Goal: Transaction & Acquisition: Purchase product/service

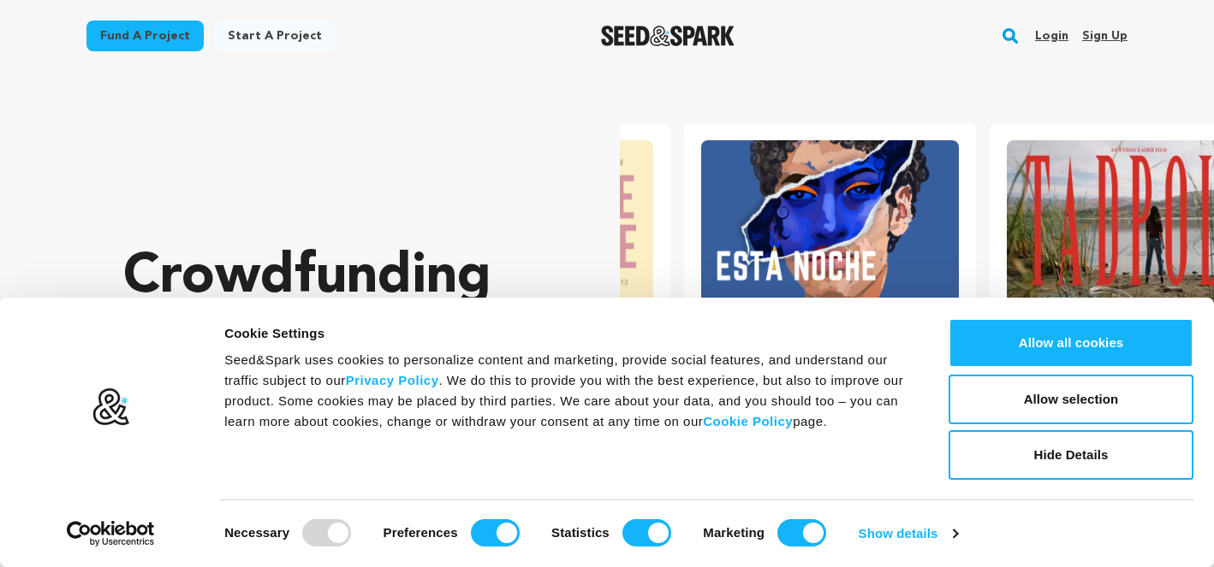
scroll to position [0, 319]
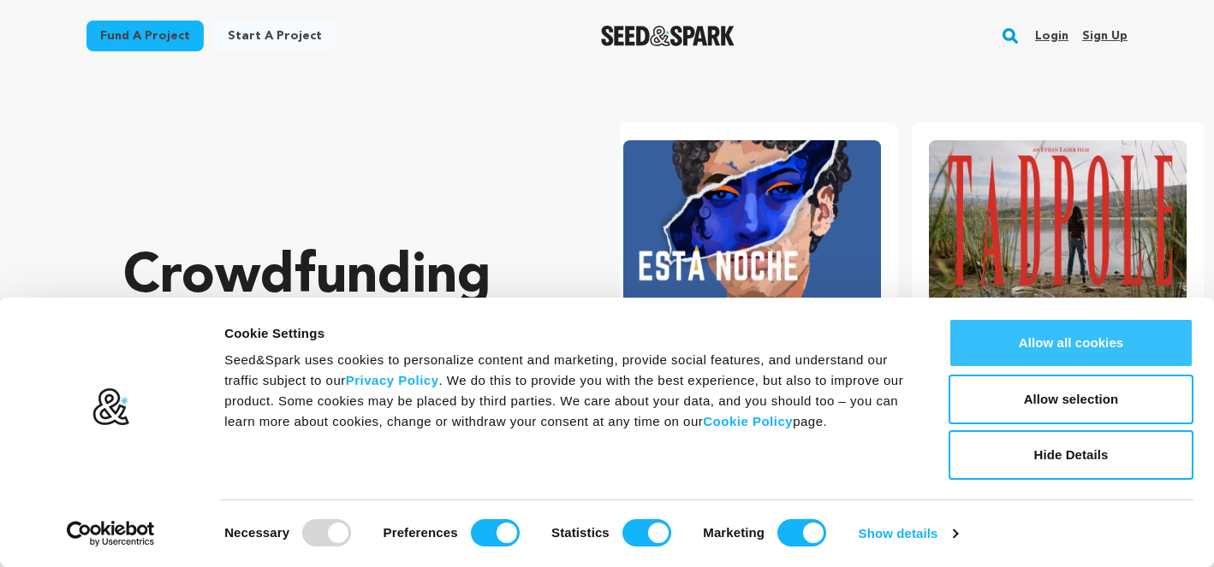
click at [1047, 328] on button "Allow all cookies" at bounding box center [1070, 343] width 245 height 50
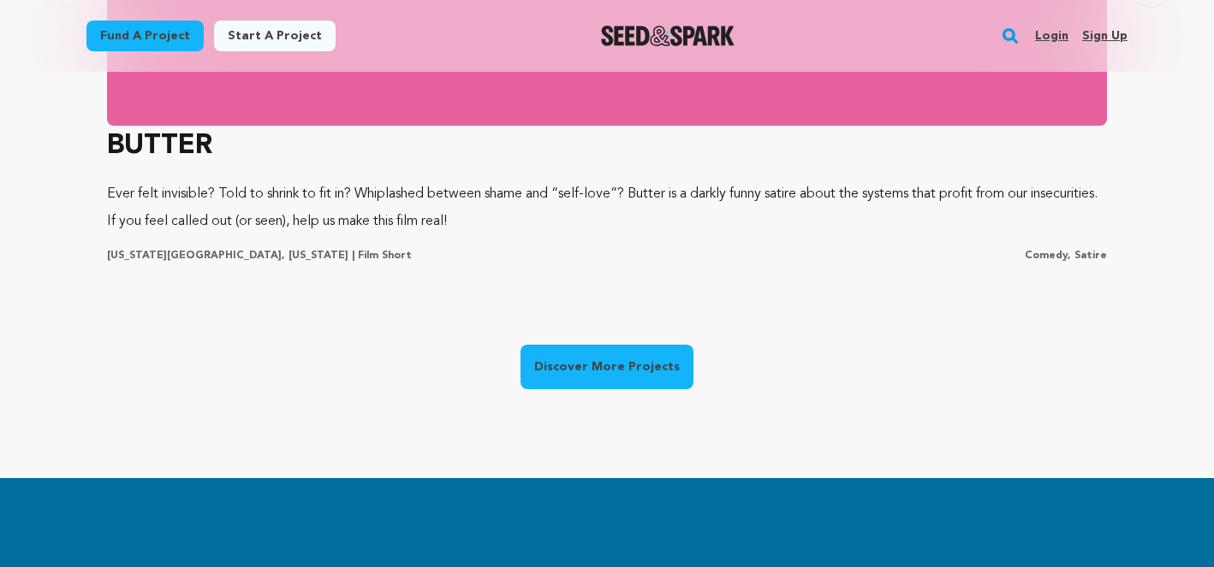
scroll to position [1430, 0]
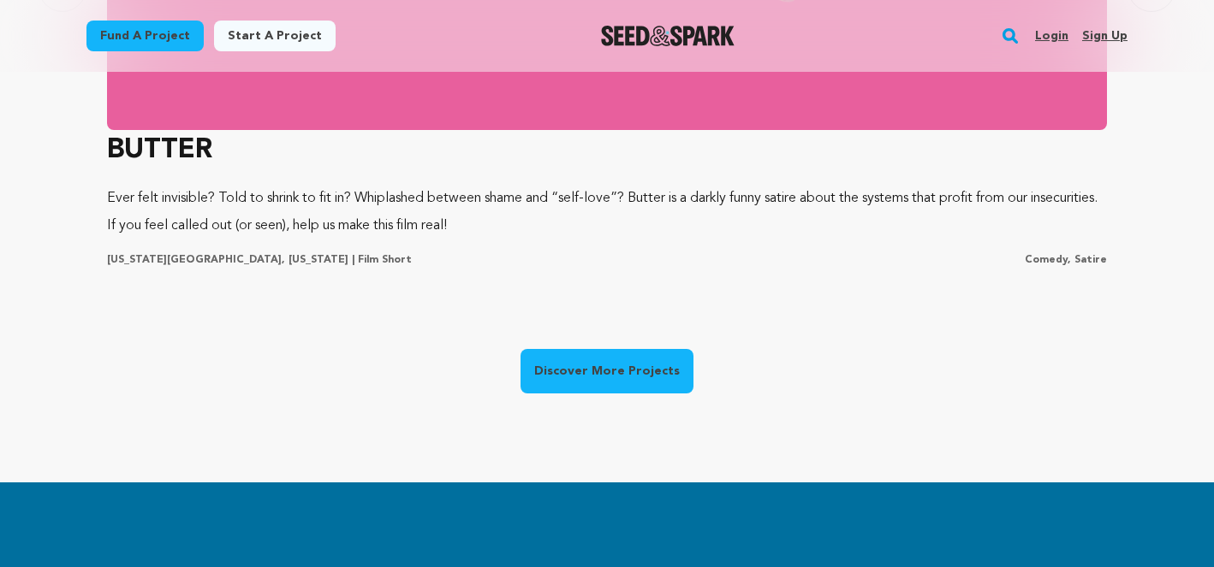
click at [618, 375] on link "Discover More Projects" at bounding box center [606, 371] width 173 height 45
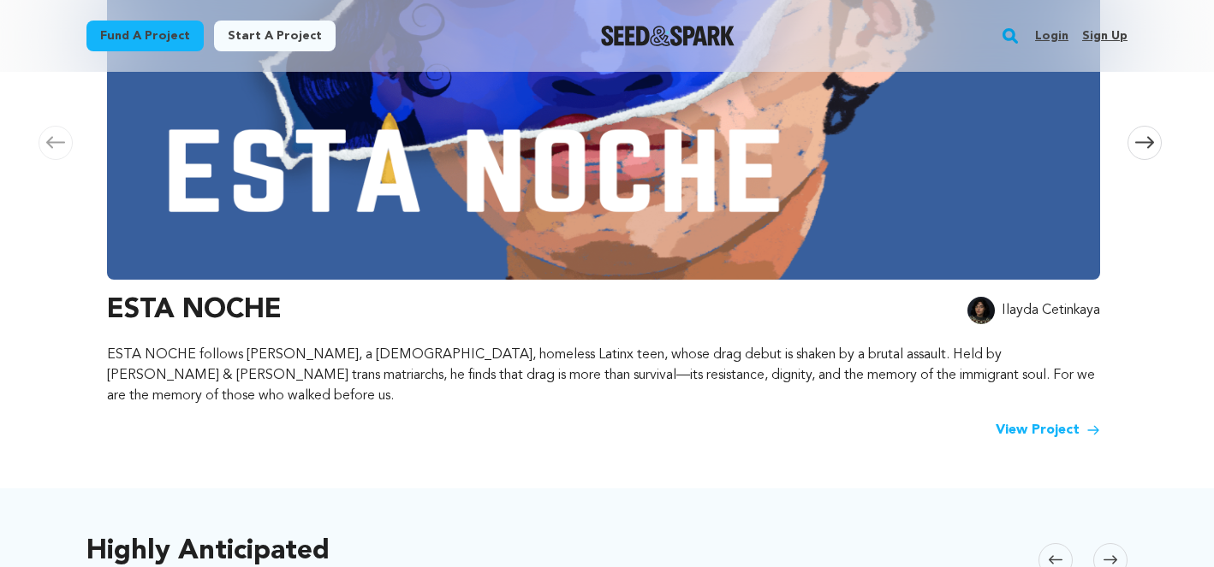
scroll to position [385, 0]
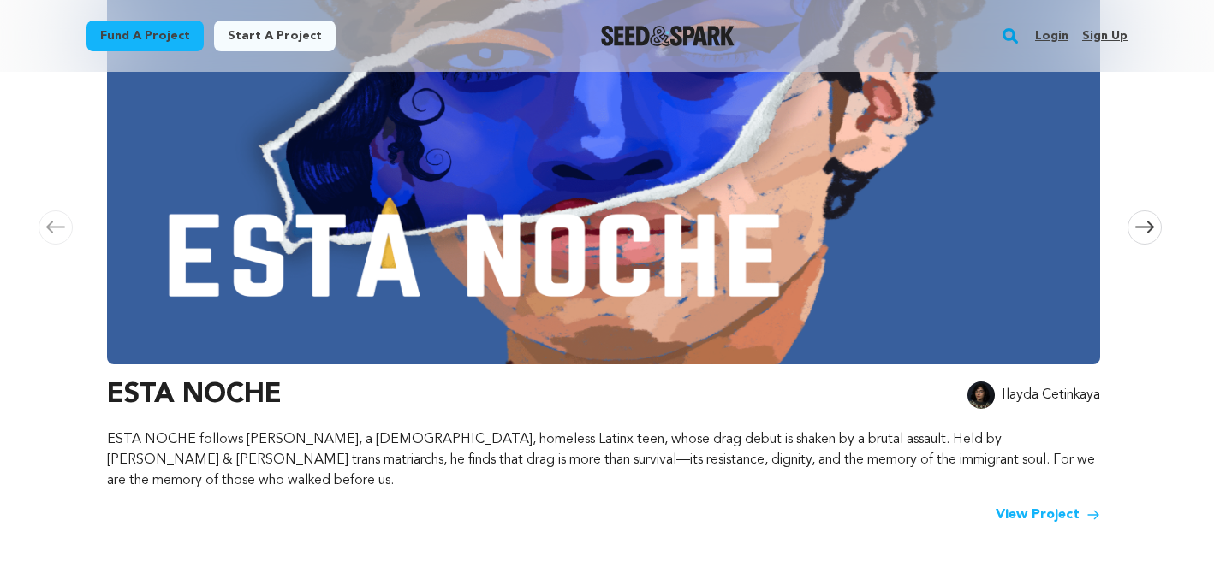
click at [668, 243] on img at bounding box center [603, 133] width 993 height 462
click at [1036, 505] on link "View Project" at bounding box center [1047, 515] width 104 height 21
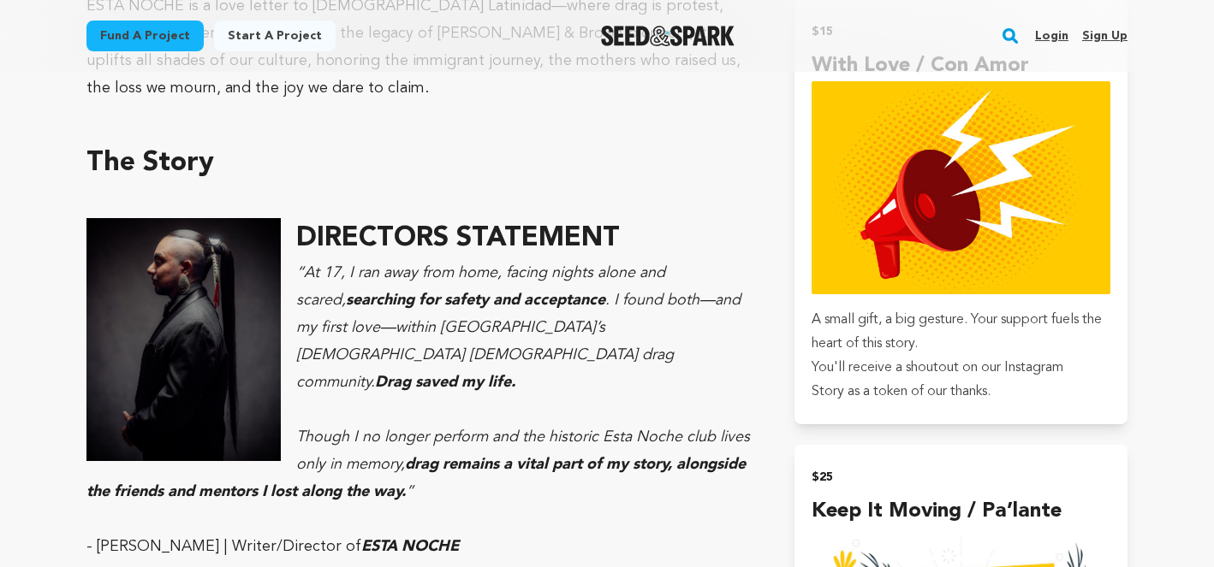
scroll to position [1162, 0]
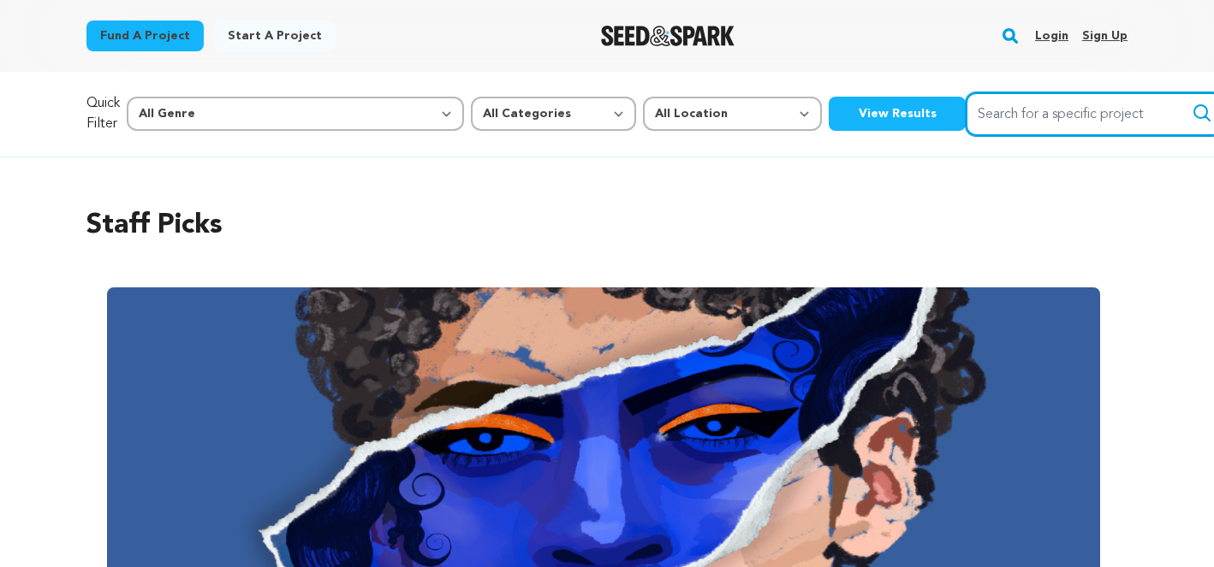
click at [965, 104] on input "Search for a specific project" at bounding box center [1093, 114] width 257 height 44
type input "evergreen"
click at [1191, 103] on button "Search" at bounding box center [1201, 113] width 21 height 21
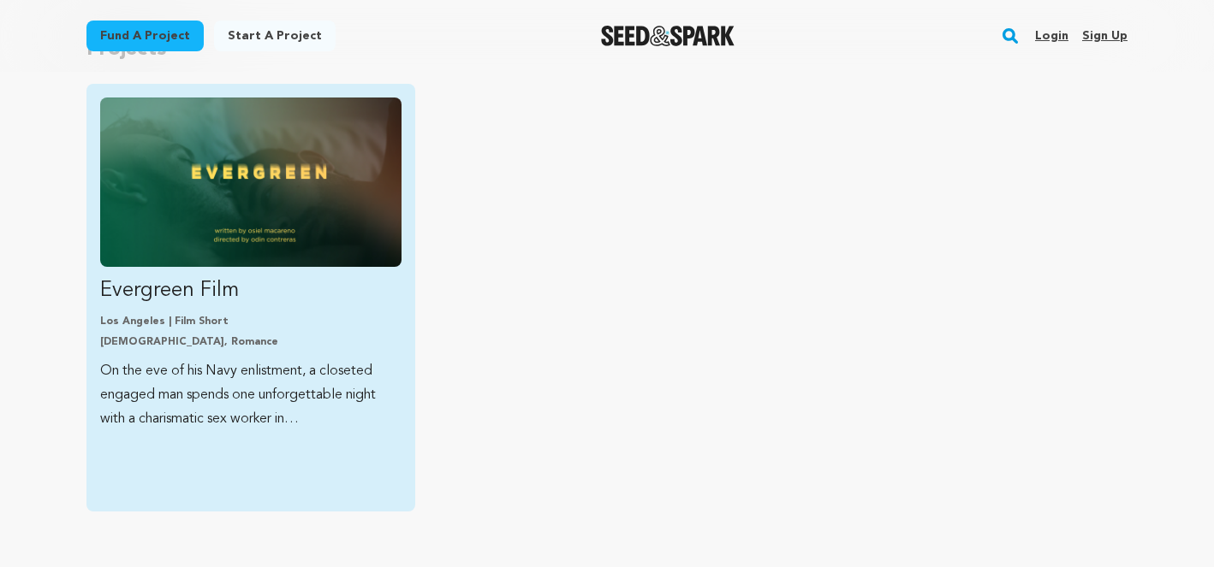
scroll to position [205, 0]
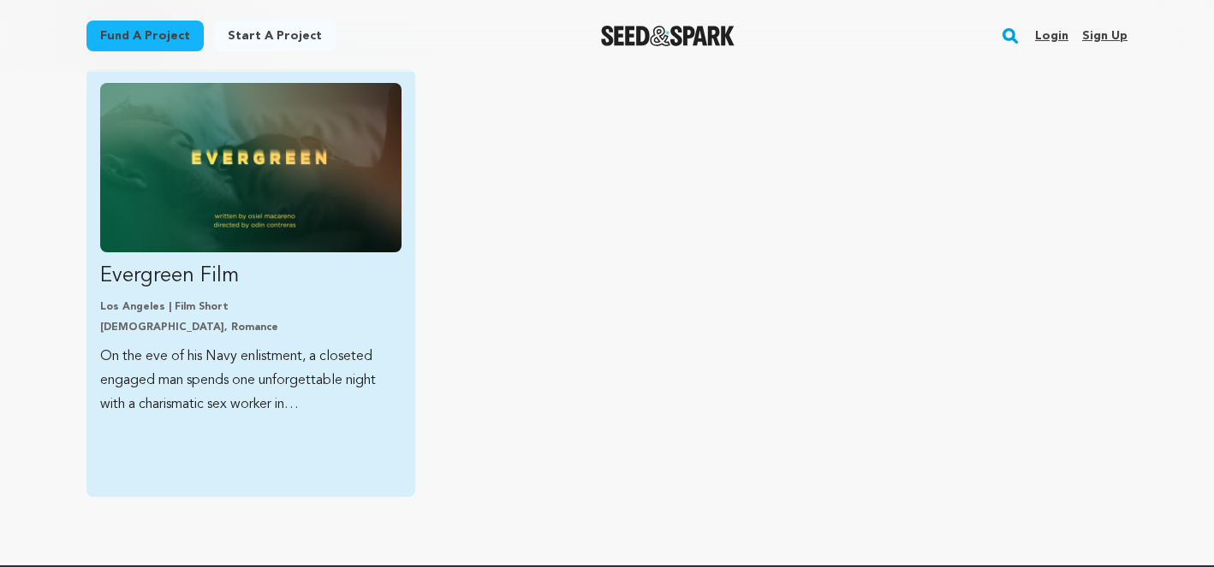
click at [353, 302] on p "Los Angeles | Film Short" at bounding box center [250, 307] width 301 height 14
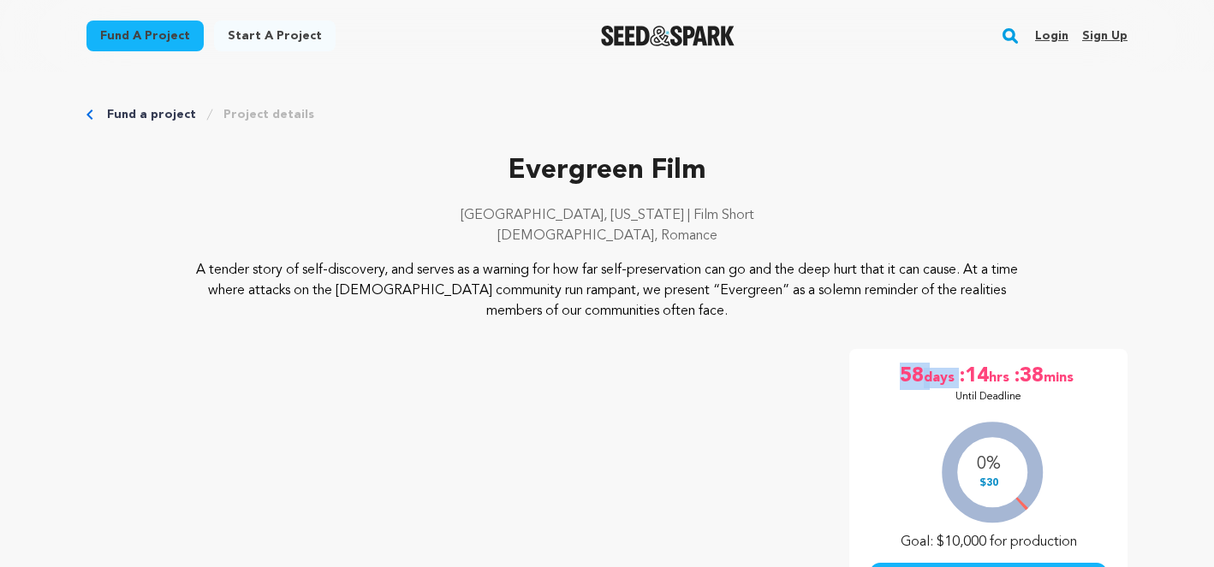
drag, startPoint x: 892, startPoint y: 365, endPoint x: 1058, endPoint y: 352, distance: 166.6
click at [1058, 352] on div "58 days :14 hrs :38 mins Until Deadline 0% $30 5" at bounding box center [988, 527] width 278 height 356
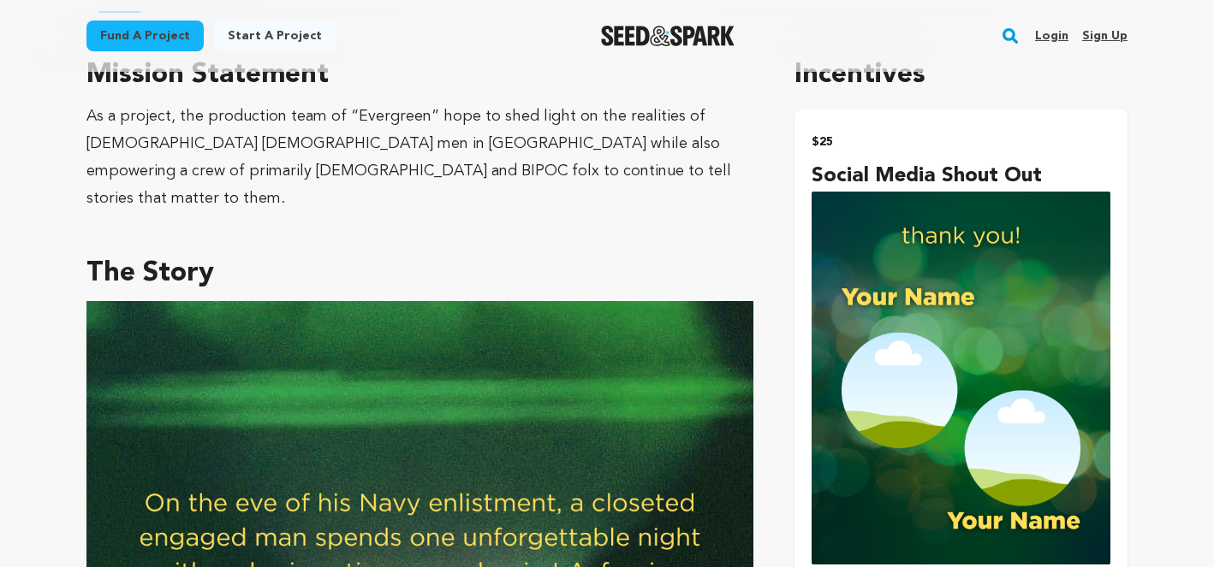
scroll to position [1047, 0]
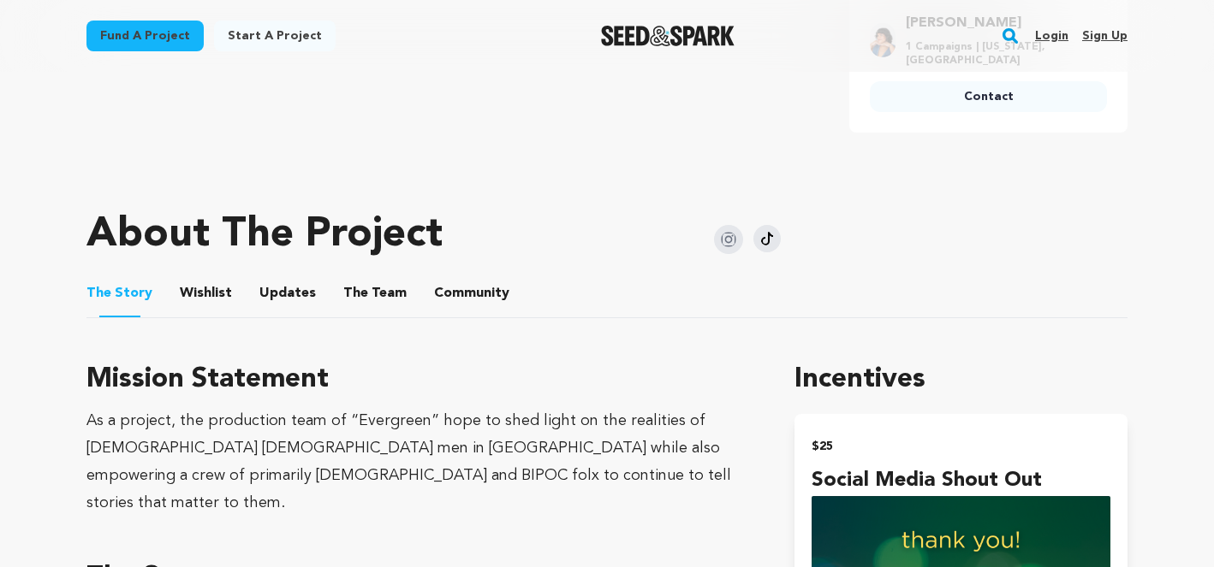
scroll to position [745, 0]
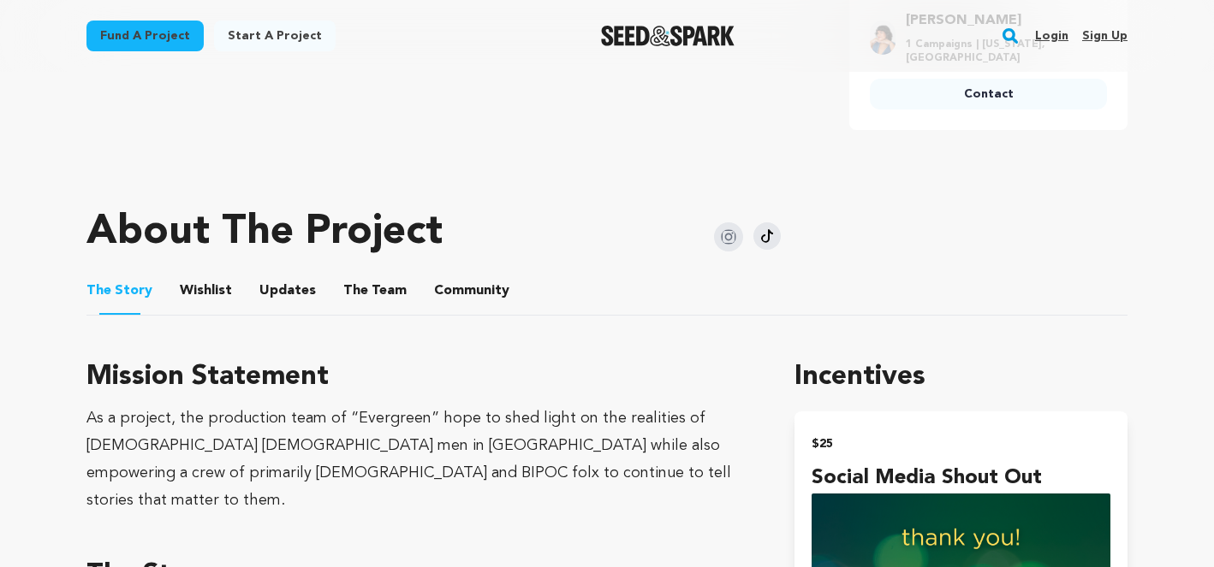
click at [416, 298] on ul "The Story The Story Wishlist Wishlist Updates Updates The Team The Team Communi…" at bounding box center [606, 291] width 1041 height 49
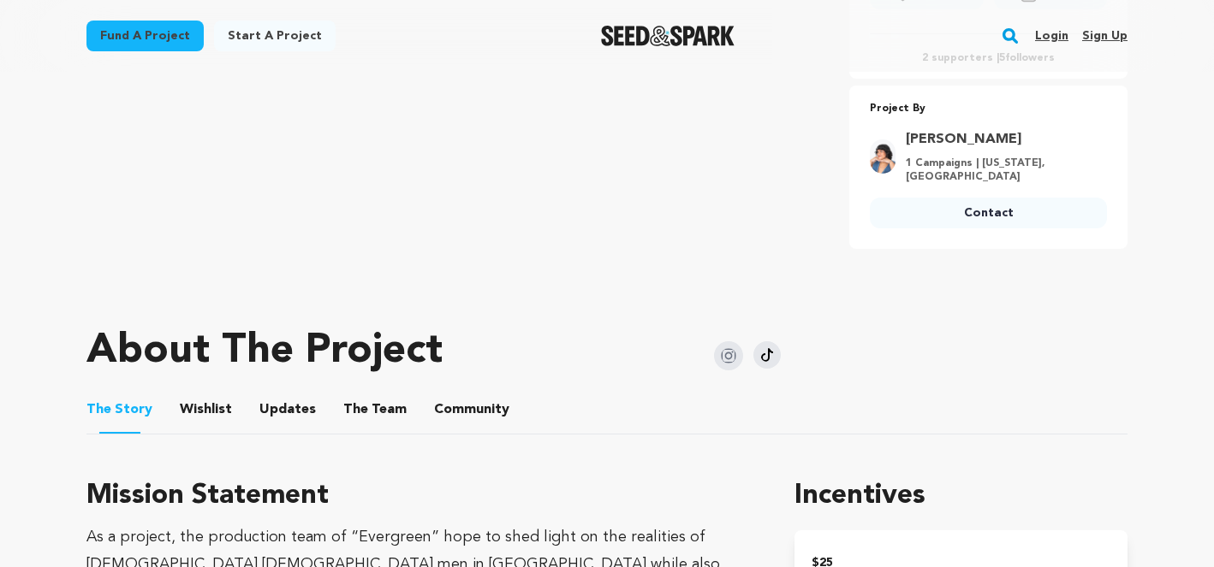
scroll to position [635, 0]
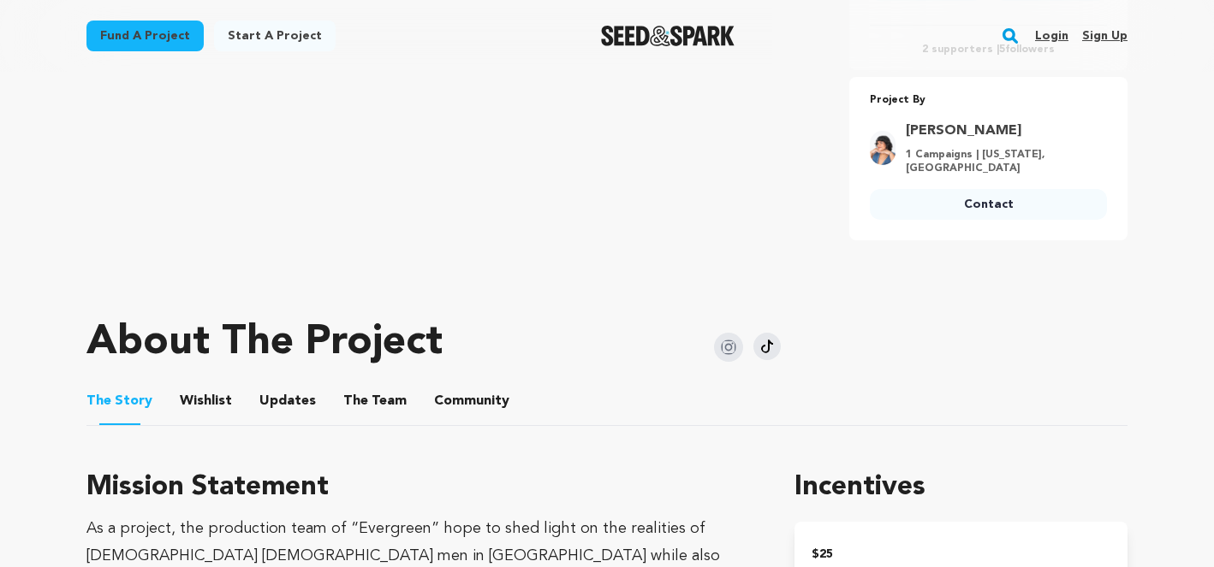
click at [765, 348] on img at bounding box center [766, 346] width 27 height 27
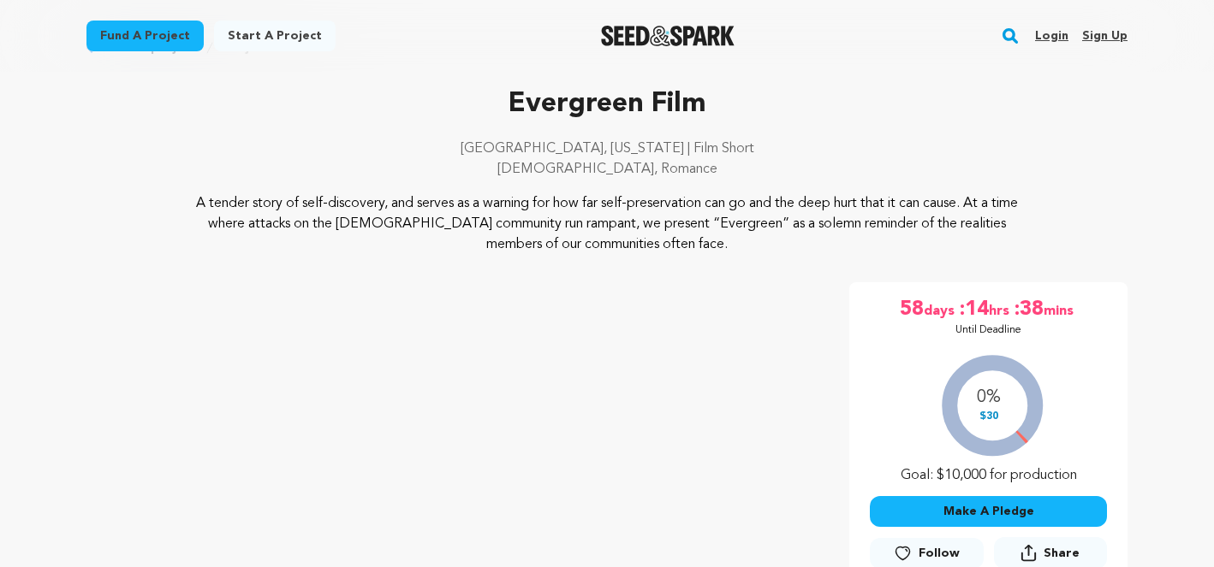
scroll to position [0, 0]
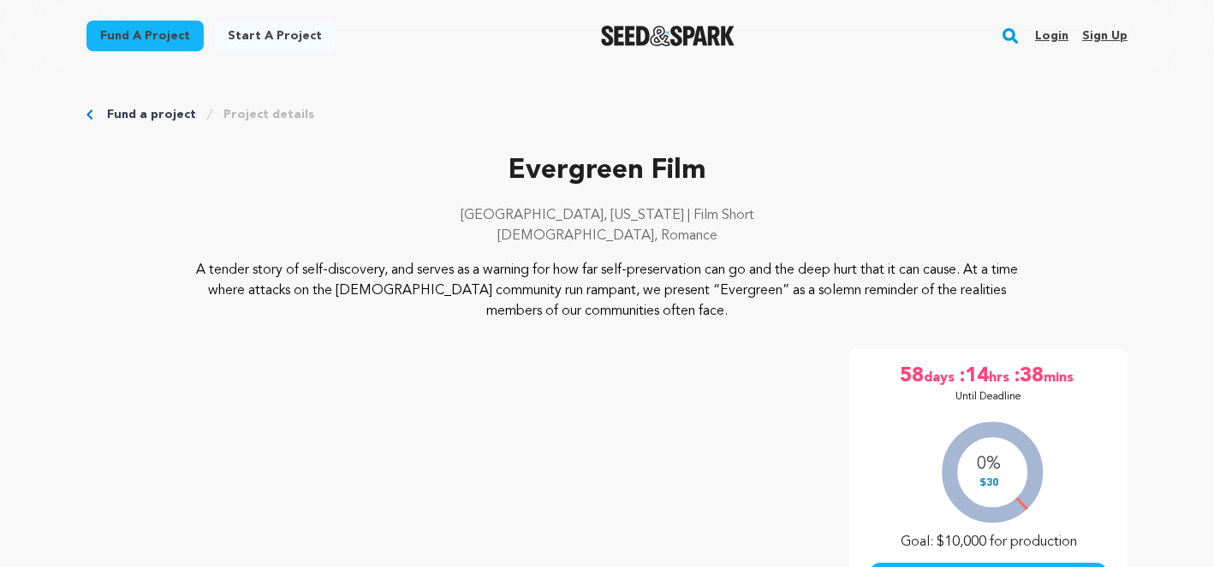
click at [674, 38] on img "Seed&Spark Homepage" at bounding box center [668, 36] width 134 height 21
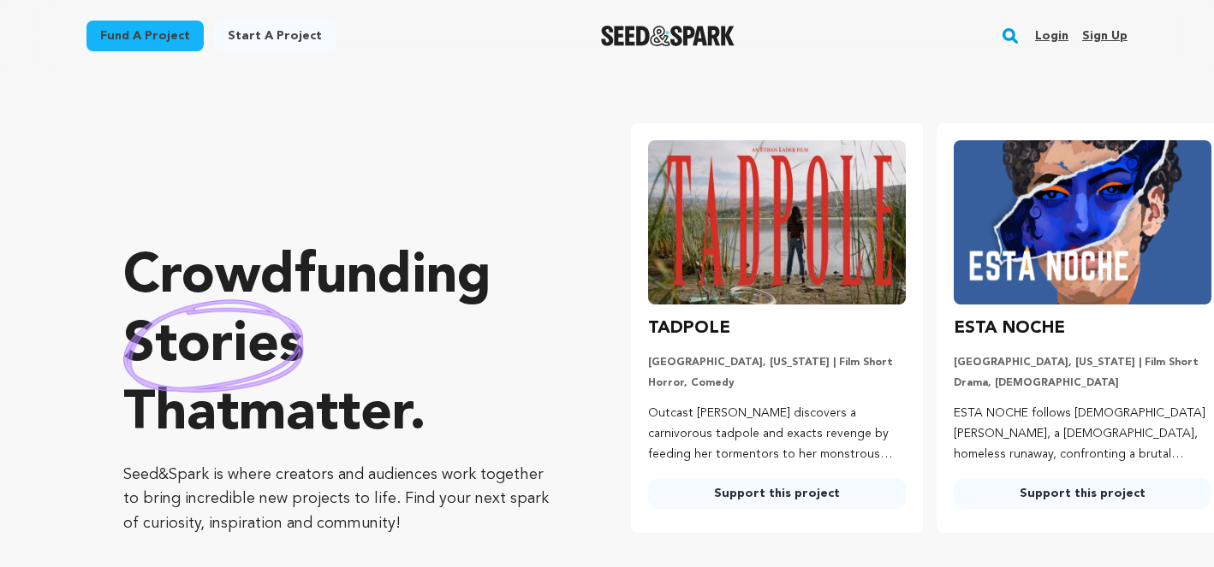
scroll to position [0, 319]
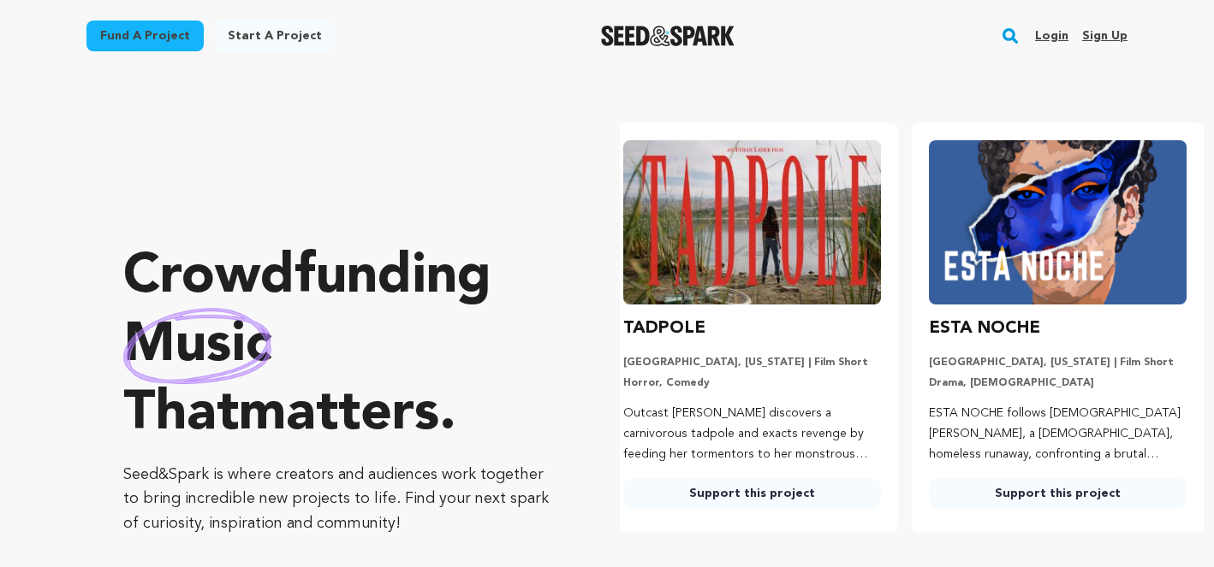
click at [1032, 271] on img at bounding box center [1058, 222] width 258 height 164
click at [986, 323] on h3 "ESTA NOCHE" at bounding box center [984, 328] width 111 height 27
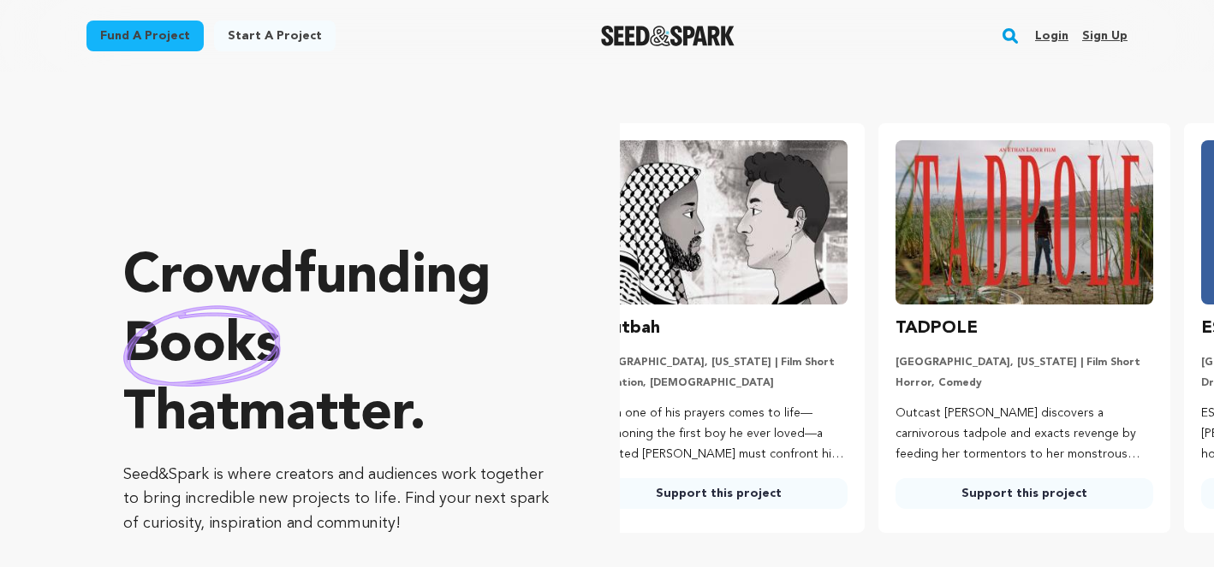
scroll to position [0, 0]
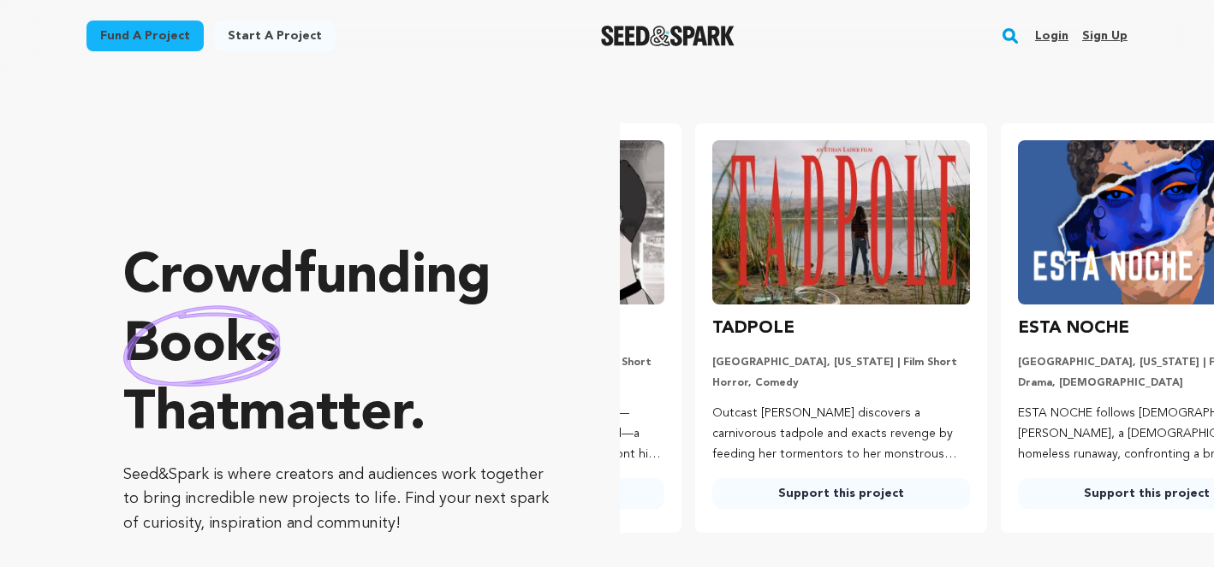
click at [987, 490] on li "TADPOLE [GEOGRAPHIC_DATA], [US_STATE] | Film Short Horror, Comedy Outcast [PERS…" at bounding box center [841, 328] width 292 height 410
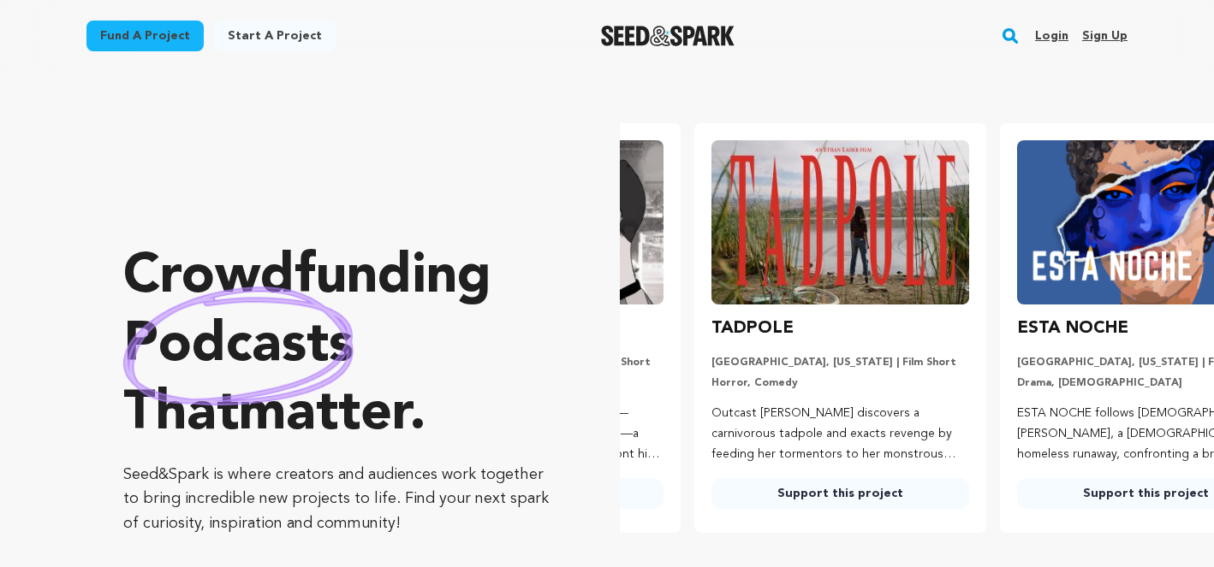
click at [1130, 497] on link "Support this project" at bounding box center [1146, 493] width 258 height 31
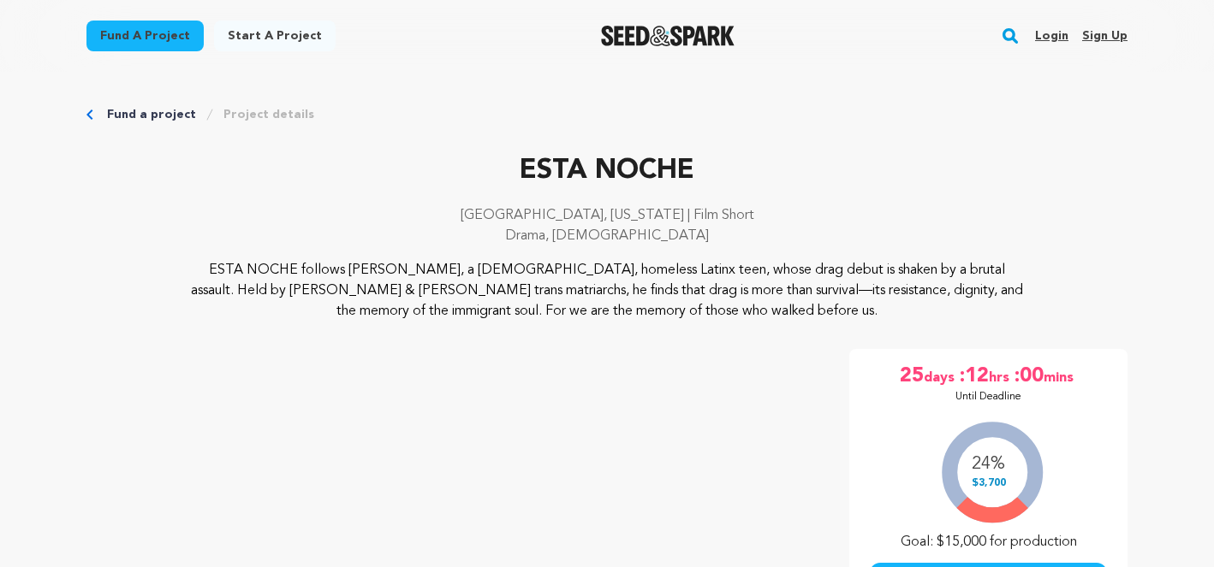
click at [690, 45] on img "Seed&Spark Homepage" at bounding box center [668, 36] width 134 height 21
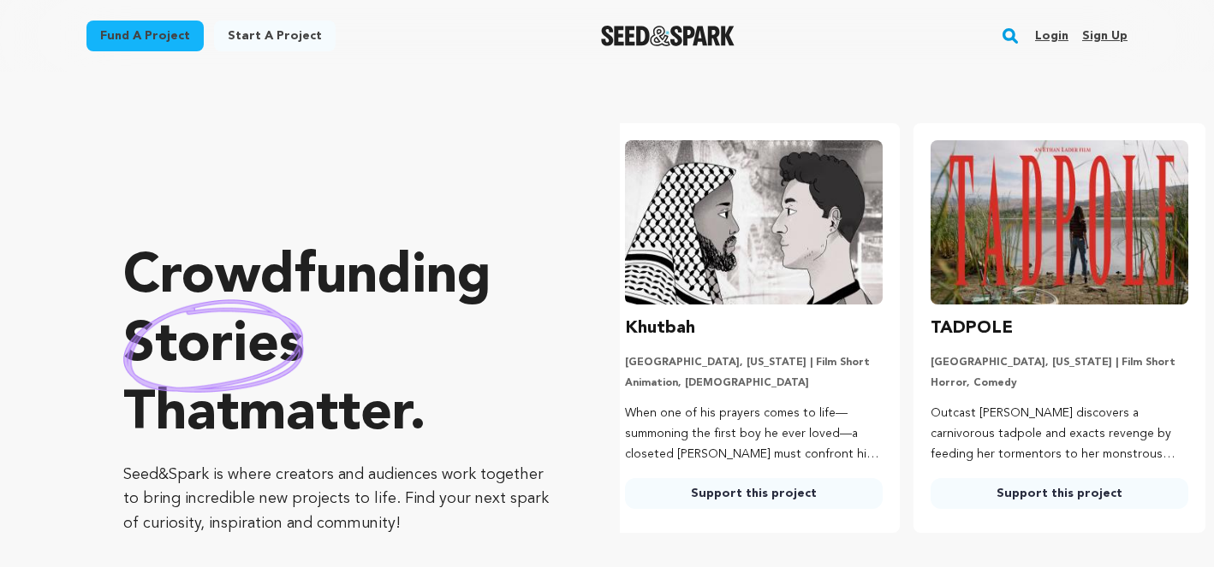
scroll to position [0, 319]
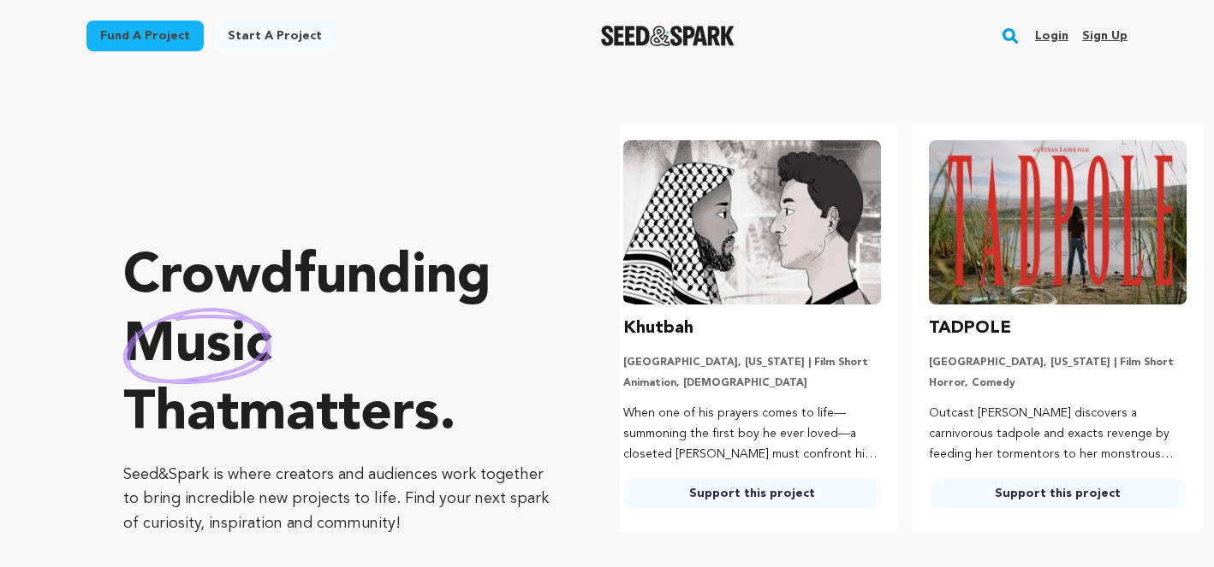
click at [722, 486] on link "Support this project" at bounding box center [752, 493] width 258 height 31
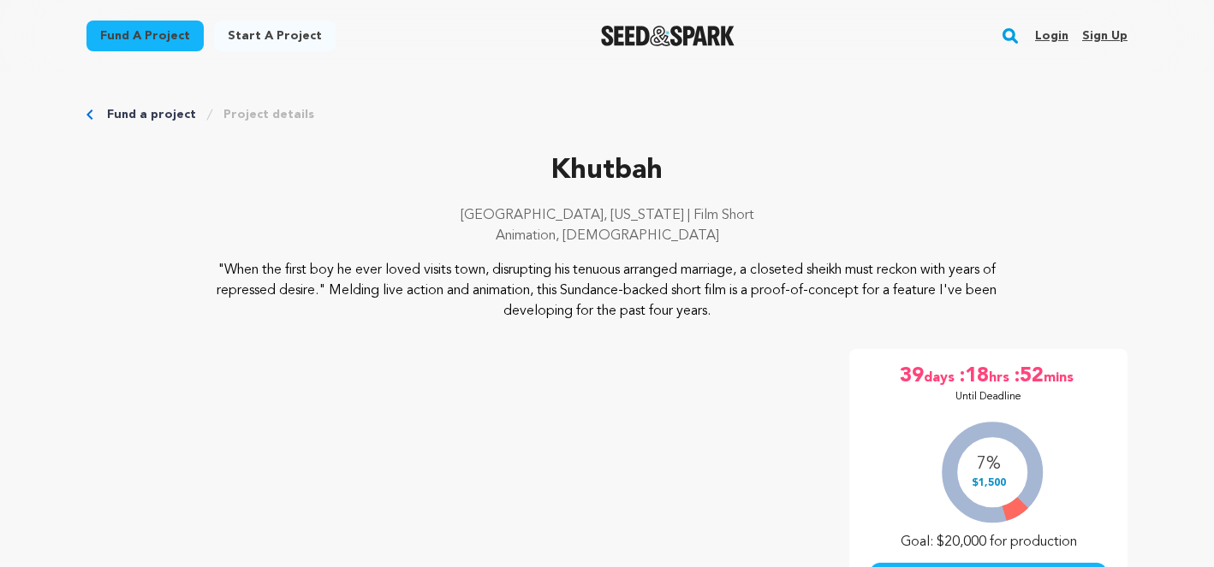
click at [626, 27] on img "Seed&Spark Homepage" at bounding box center [668, 36] width 134 height 21
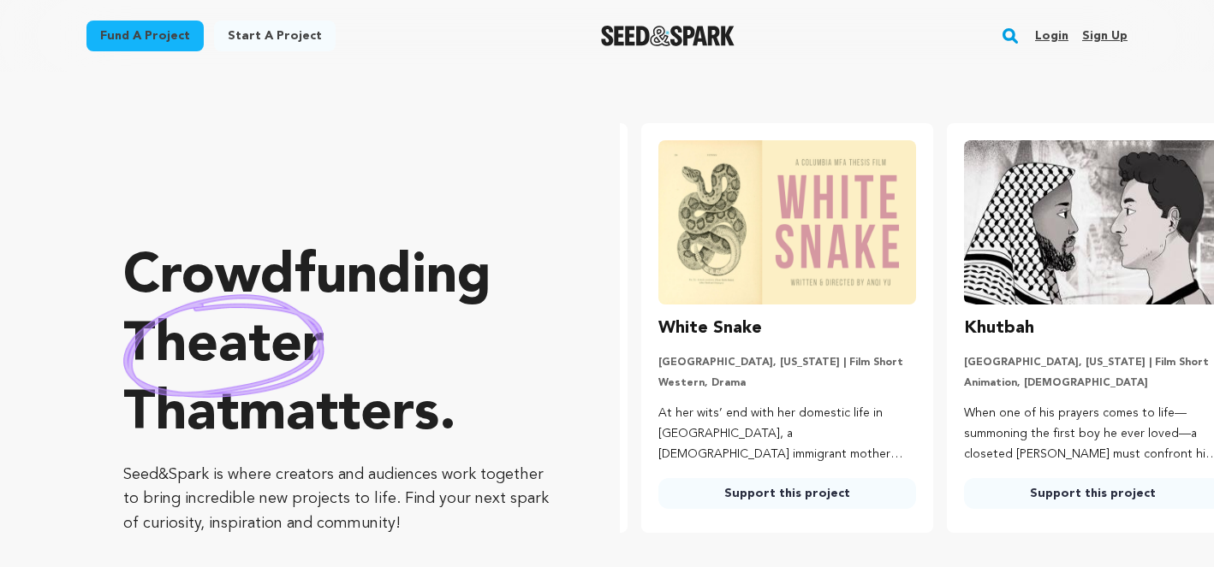
scroll to position [0, 319]
